Goal: Task Accomplishment & Management: Manage account settings

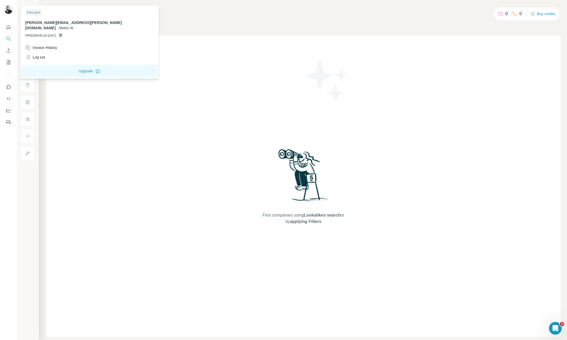
click at [8, 11] on img at bounding box center [8, 9] width 9 height 9
click at [39, 54] on div "Log out" at bounding box center [35, 56] width 20 height 5
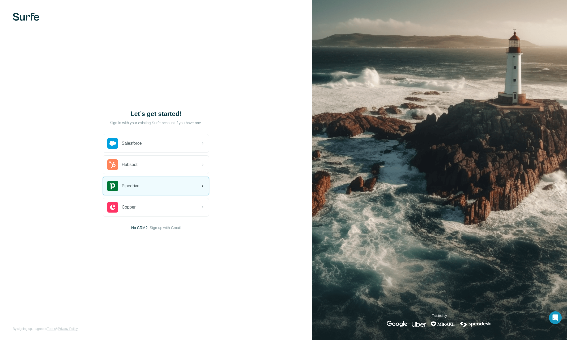
click at [139, 189] on div "Pipedrive" at bounding box center [123, 185] width 32 height 11
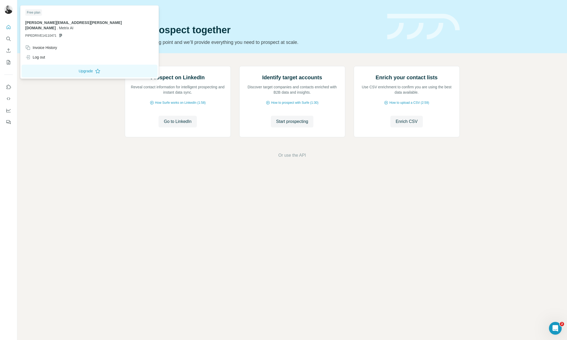
click at [8, 12] on img at bounding box center [8, 9] width 9 height 9
drag, startPoint x: 315, startPoint y: 33, endPoint x: 312, endPoint y: 32, distance: 2.9
click at [315, 33] on h1 "Let’s prospect together" at bounding box center [253, 30] width 256 height 11
